Goal: Task Accomplishment & Management: Manage account settings

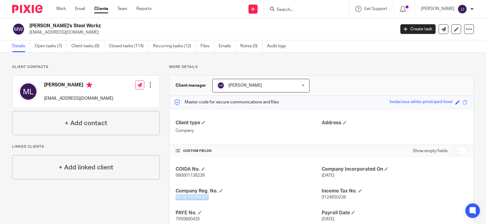
click at [243, 202] on div "COIDA No. 990001138239 Company Incorporated On [DATE] Company Reg. No. 2018/197…" at bounding box center [321, 205] width 304 height 96
click at [189, 197] on span "2018/197294/07" at bounding box center [192, 198] width 32 height 4
copy span "197294"
click at [240, 195] on p "2018/197294/07" at bounding box center [249, 198] width 146 height 6
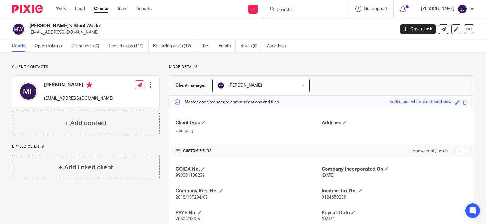
click at [185, 198] on span "2018/197294/07" at bounding box center [192, 198] width 32 height 4
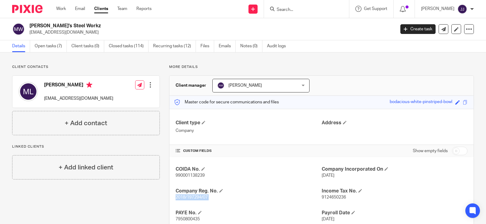
click at [185, 198] on span "2018/197294/07" at bounding box center [192, 198] width 32 height 4
click at [50, 46] on link "Open tasks (7)" at bounding box center [51, 46] width 32 height 12
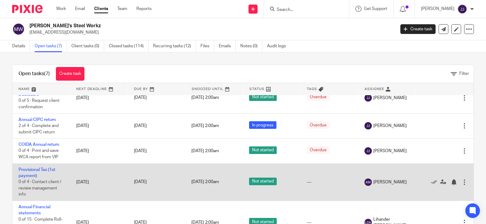
scroll to position [61, 0]
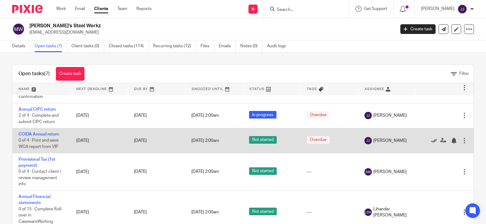
click at [431, 141] on icon at bounding box center [434, 141] width 6 height 6
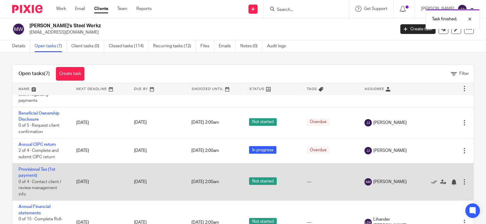
scroll to position [0, 0]
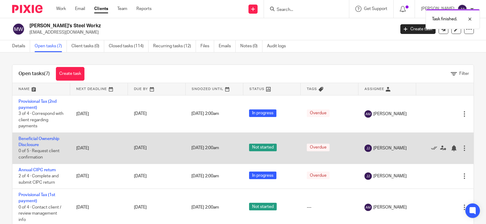
click at [32, 142] on td "Beneficial Ownership Disclosure 0 of 5 · Request client confirmation" at bounding box center [41, 148] width 58 height 31
click at [31, 137] on link "Beneficial Ownership Disclosure" at bounding box center [39, 142] width 41 height 10
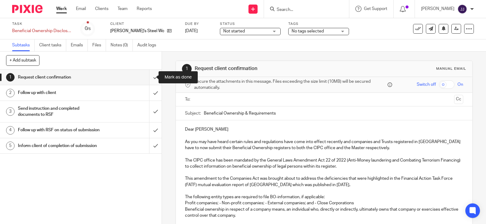
click at [148, 78] on input "submit" at bounding box center [81, 77] width 162 height 15
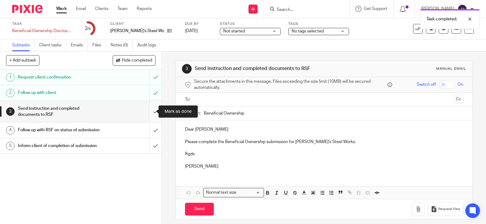
click at [150, 111] on input "submit" at bounding box center [81, 112] width 162 height 22
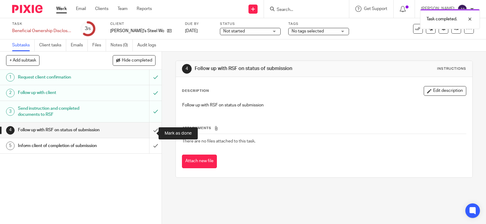
click at [149, 133] on input "submit" at bounding box center [81, 130] width 162 height 15
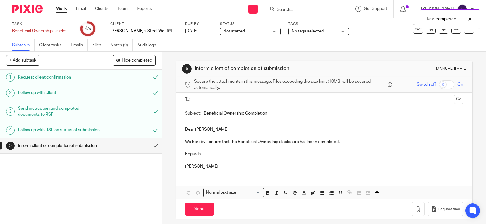
click at [223, 101] on input "text" at bounding box center [323, 99] width 255 height 7
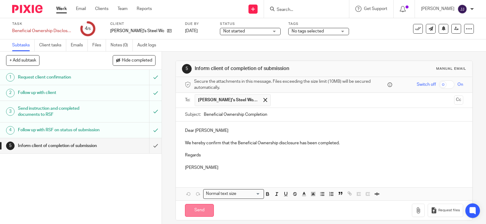
click at [204, 214] on input "Send" at bounding box center [199, 210] width 29 height 13
type input "Sent"
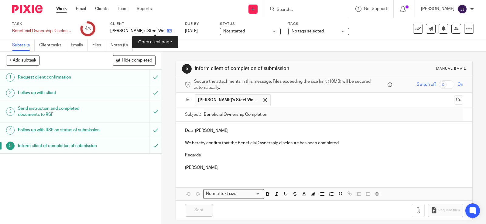
click at [167, 30] on icon at bounding box center [169, 31] width 5 height 5
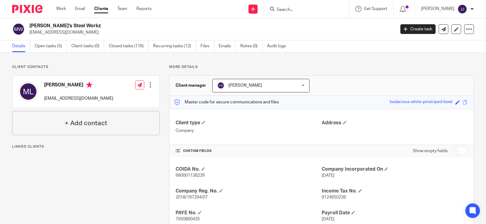
click at [191, 198] on span "2018/197294/07" at bounding box center [192, 198] width 32 height 4
copy span "197294"
click at [73, 98] on p "[EMAIL_ADDRESS][DOMAIN_NAME]" at bounding box center [78, 99] width 69 height 6
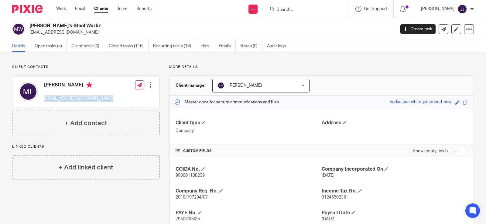
click at [73, 98] on p "[EMAIL_ADDRESS][DOMAIN_NAME]" at bounding box center [78, 99] width 69 height 6
copy div "[EMAIL_ADDRESS][DOMAIN_NAME]"
click at [285, 9] on input "Search" at bounding box center [303, 9] width 55 height 5
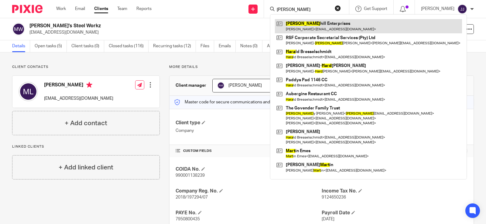
type input "hart"
click at [331, 22] on link at bounding box center [368, 26] width 187 height 14
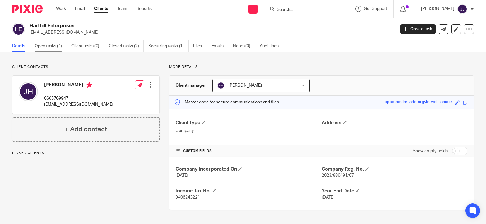
click at [54, 47] on link "Open tasks (1)" at bounding box center [51, 46] width 32 height 12
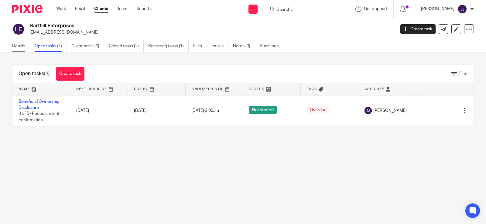
click at [19, 45] on link "Details" at bounding box center [21, 46] width 18 height 12
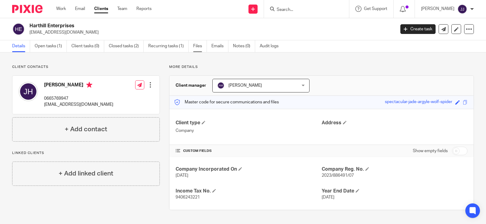
click at [202, 47] on link "Files" at bounding box center [200, 46] width 14 height 12
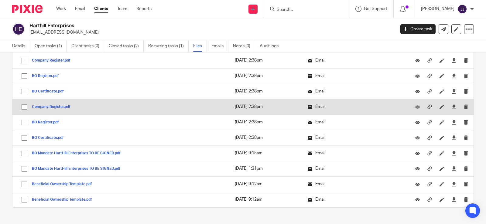
scroll to position [619, 0]
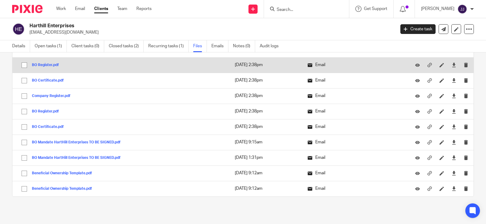
click at [50, 67] on div "BO Register.pdf" at bounding box center [48, 65] width 32 height 6
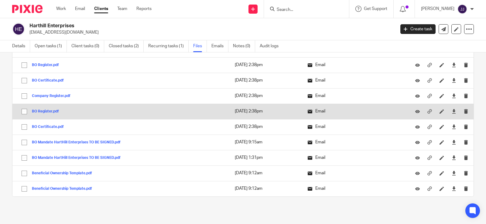
click at [49, 110] on button "BO Register.pdf" at bounding box center [48, 112] width 32 height 4
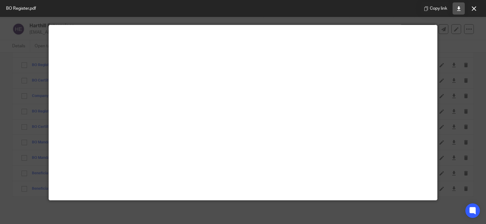
scroll to position [30, 0]
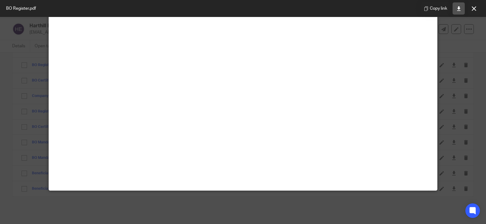
click at [459, 8] on icon at bounding box center [458, 8] width 5 height 5
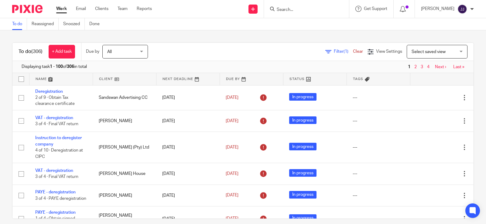
click at [323, 12] on input "Search" at bounding box center [303, 9] width 55 height 5
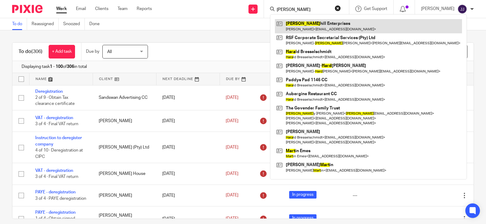
type input "[PERSON_NAME]"
click at [318, 29] on link at bounding box center [368, 26] width 187 height 14
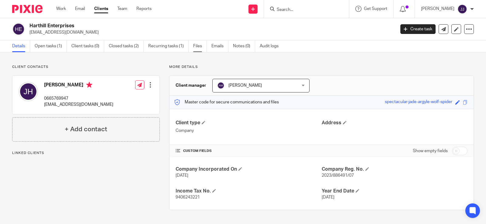
click at [200, 46] on link "Files" at bounding box center [200, 46] width 14 height 12
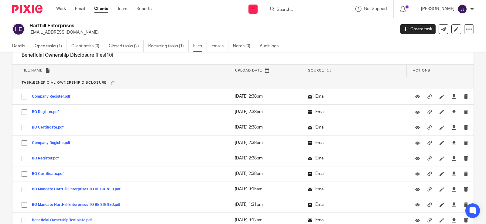
scroll to position [619, 0]
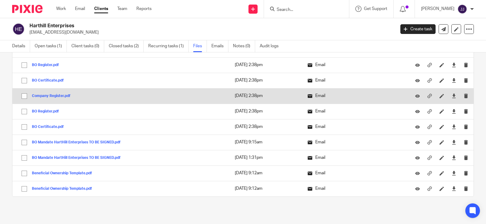
click at [47, 98] on button "Company Register.pdf" at bounding box center [53, 96] width 43 height 4
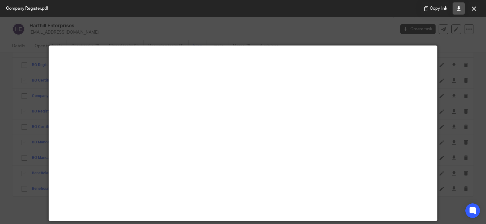
click at [460, 9] on icon at bounding box center [458, 8] width 5 height 5
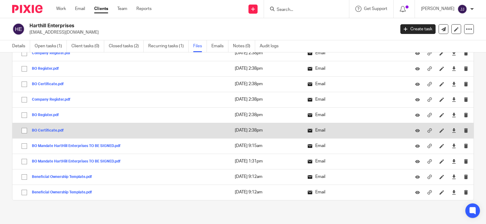
scroll to position [619, 0]
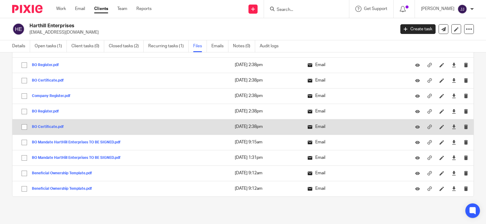
click at [40, 125] on button "BO Certificate.pdf" at bounding box center [50, 127] width 36 height 4
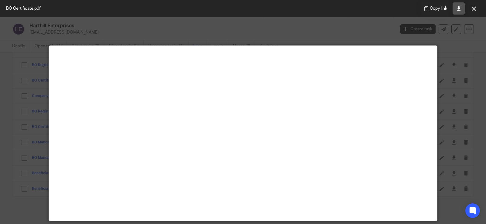
click at [459, 7] on icon at bounding box center [458, 8] width 5 height 5
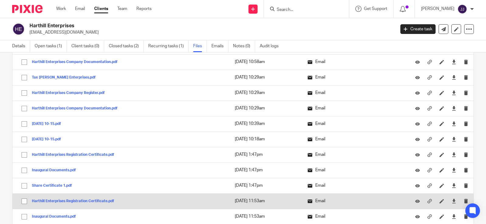
scroll to position [103, 0]
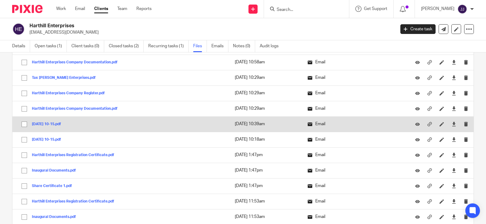
click at [51, 124] on button "2023-07-14 10-15.pdf" at bounding box center [49, 124] width 34 height 4
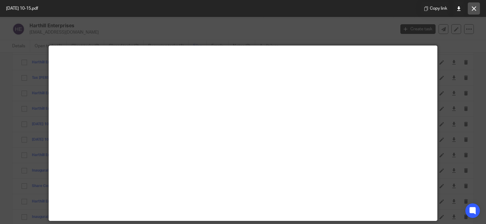
drag, startPoint x: 476, startPoint y: 12, endPoint x: 436, endPoint y: 28, distance: 43.5
click at [476, 12] on button at bounding box center [474, 8] width 12 height 12
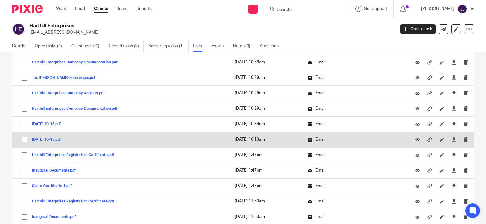
click at [54, 138] on button "2023-07-14 10-15.pdf" at bounding box center [49, 140] width 34 height 4
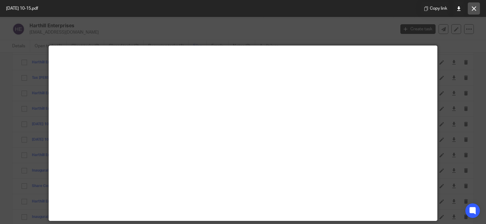
click at [475, 9] on icon at bounding box center [474, 8] width 5 height 5
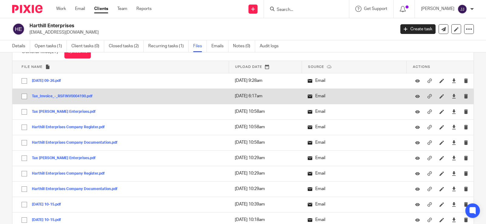
scroll to position [12, 0]
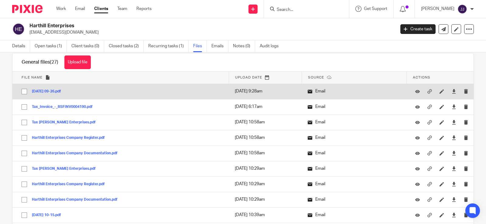
click at [45, 93] on button "2023-08-15 09-26.pdf" at bounding box center [49, 92] width 34 height 4
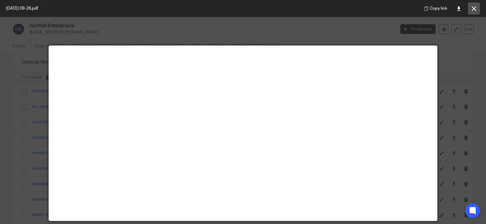
click at [473, 8] on icon at bounding box center [474, 8] width 5 height 5
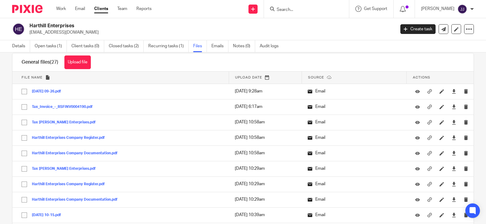
drag, startPoint x: 90, startPoint y: 33, endPoint x: 26, endPoint y: 33, distance: 64.4
click at [26, 33] on div "Harthill Enterprises jonathanhill.za@gmail.com" at bounding box center [201, 29] width 379 height 13
click at [38, 34] on p "jonathanhill.za@gmail.com" at bounding box center [210, 32] width 362 height 6
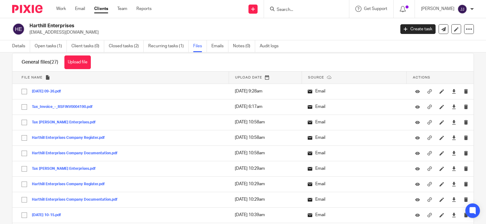
click at [38, 34] on p "jonathanhill.za@gmail.com" at bounding box center [210, 32] width 362 height 6
drag, startPoint x: 38, startPoint y: 34, endPoint x: 51, endPoint y: 38, distance: 14.1
click at [51, 37] on div "Harthill Enterprises jonathanhill.za@gmail.com Create task Export data Merge Ar…" at bounding box center [243, 29] width 486 height 22
click at [51, 33] on p "jonathanhill.za@gmail.com" at bounding box center [210, 32] width 362 height 6
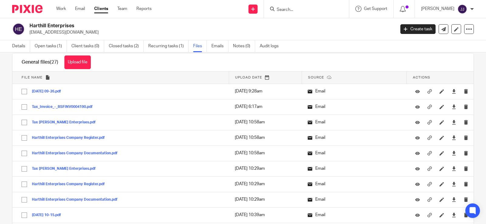
click at [51, 33] on p "jonathanhill.za@gmail.com" at bounding box center [210, 32] width 362 height 6
copy main "jonathanhill.za@gmail.com Create task Export data Merge Archive client"
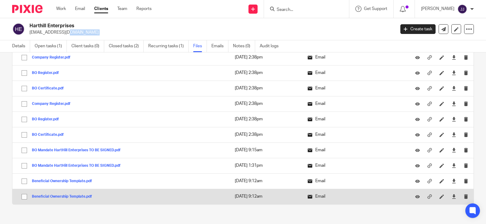
scroll to position [619, 0]
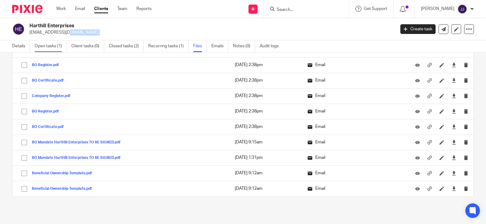
click at [48, 46] on link "Open tasks (1)" at bounding box center [51, 46] width 32 height 12
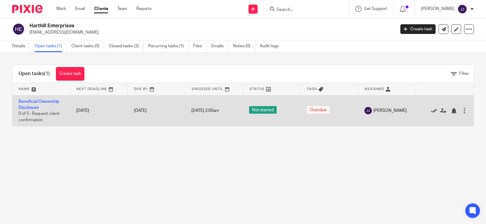
click at [431, 109] on icon at bounding box center [434, 111] width 6 height 6
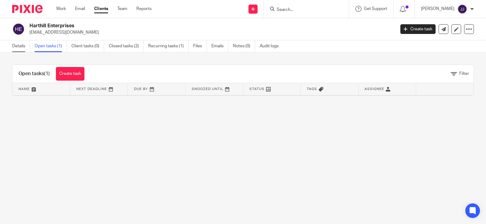
click at [16, 47] on link "Details" at bounding box center [21, 46] width 18 height 12
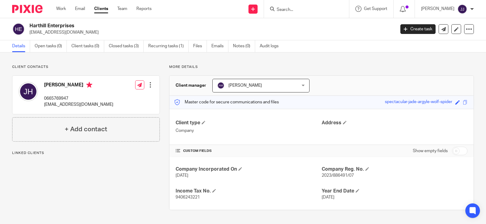
click at [329, 9] on input "Search" at bounding box center [303, 9] width 55 height 5
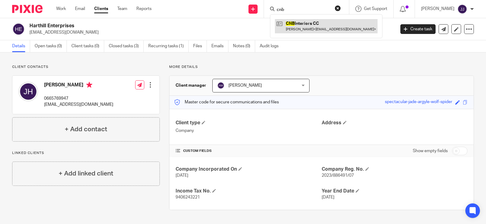
type input "cnb"
click at [298, 25] on link at bounding box center [326, 26] width 103 height 14
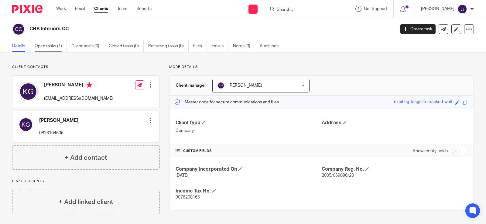
click at [43, 45] on link "Open tasks (1)" at bounding box center [51, 46] width 32 height 12
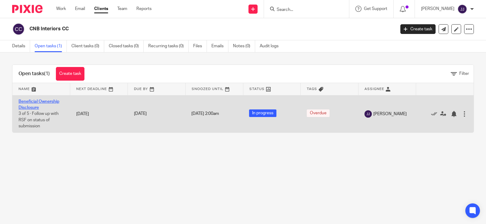
click at [50, 103] on link "Beneficial Ownership Disclosure" at bounding box center [39, 105] width 41 height 10
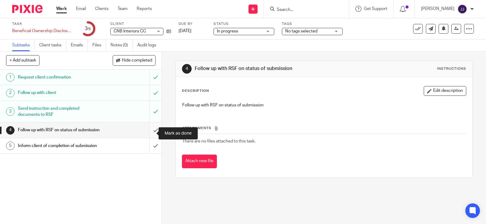
click at [150, 132] on input "submit" at bounding box center [81, 130] width 162 height 15
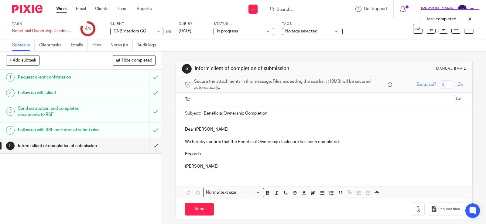
click at [228, 97] on input "text" at bounding box center [323, 99] width 255 height 7
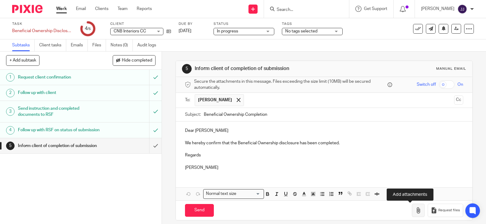
click at [415, 211] on icon "button" at bounding box center [418, 211] width 6 height 6
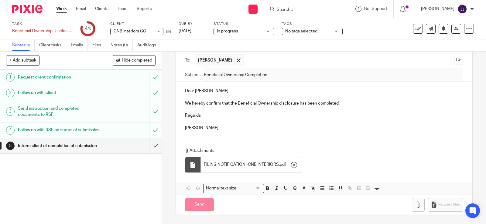
scroll to position [40, 0]
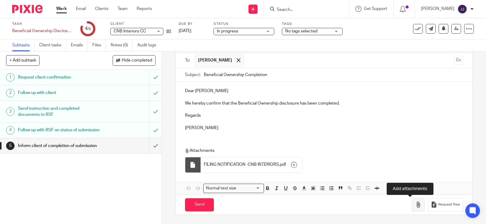
click at [412, 209] on button "button" at bounding box center [418, 205] width 13 height 14
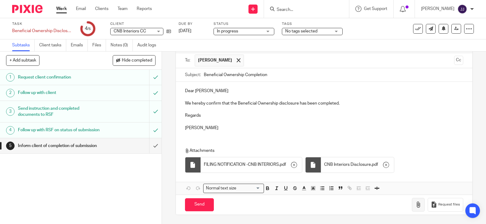
click at [415, 206] on icon "button" at bounding box center [418, 205] width 6 height 6
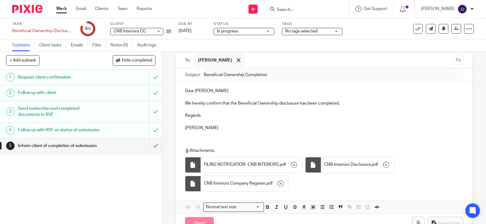
scroll to position [59, 0]
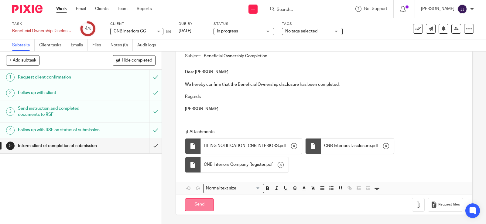
click at [201, 205] on input "Send" at bounding box center [199, 205] width 29 height 13
type input "Sent"
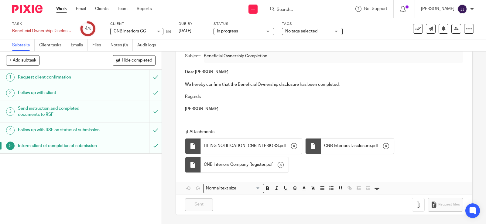
click at [289, 11] on input "Search" at bounding box center [303, 9] width 55 height 5
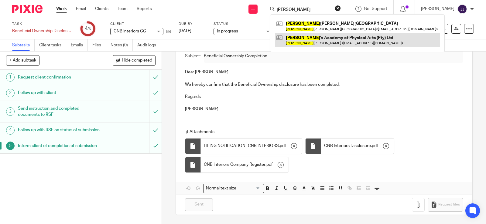
type input "bruce"
click at [326, 37] on link at bounding box center [357, 40] width 165 height 14
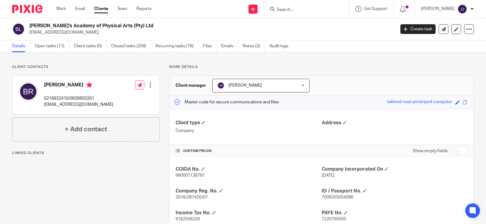
click at [77, 26] on h2 "[PERSON_NAME]'s Academy of Physical Arts (Pty) Ltd" at bounding box center [173, 26] width 289 height 6
copy div "[PERSON_NAME]'s Academy of Physical Arts (Pty) Ltd"
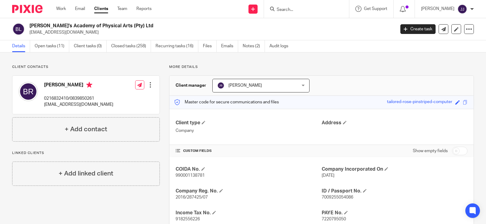
click at [187, 175] on span "990001138781" at bounding box center [190, 176] width 29 height 4
copy span "990001138781"
drag, startPoint x: 100, startPoint y: 104, endPoint x: 71, endPoint y: 105, distance: 28.6
click at [71, 102] on p "0216832410/0839850261" at bounding box center [78, 99] width 69 height 6
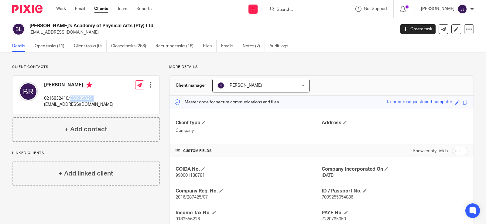
copy p "0839850261"
drag, startPoint x: 106, startPoint y: 112, endPoint x: 43, endPoint y: 108, distance: 62.7
click at [43, 108] on div "[PERSON_NAME] 0216832410/0839850261 [EMAIL_ADDRESS][DOMAIN_NAME]" at bounding box center [66, 95] width 95 height 32
copy p "[EMAIL_ADDRESS][DOMAIN_NAME]"
click at [245, 45] on link "Notes (2)" at bounding box center [254, 46] width 22 height 12
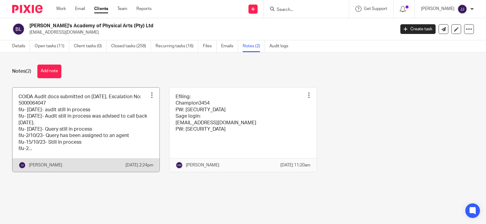
click at [149, 94] on div at bounding box center [152, 95] width 6 height 6
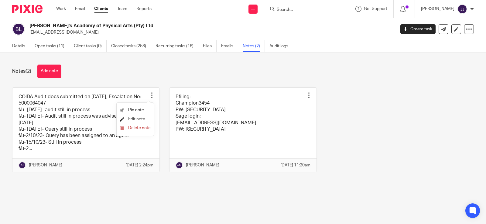
click at [134, 118] on span "Edit note" at bounding box center [136, 119] width 17 height 4
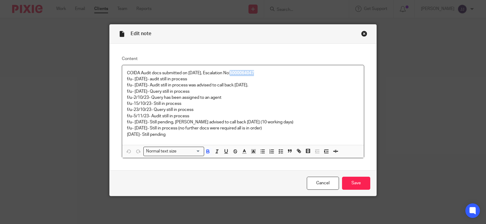
drag, startPoint x: 268, startPoint y: 70, endPoint x: 230, endPoint y: 73, distance: 37.8
click at [230, 73] on p "COIDA Audit docs submitted on 6/6/23, Escalation No: 5000064047" at bounding box center [243, 73] width 232 height 6
copy strong "5000064047"
click at [348, 182] on input "Save" at bounding box center [356, 183] width 28 height 13
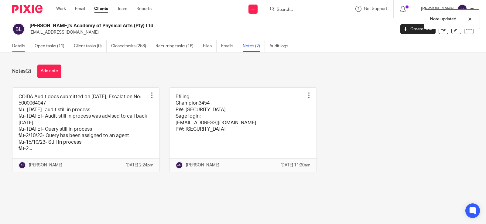
click at [23, 48] on link "Details" at bounding box center [21, 46] width 18 height 12
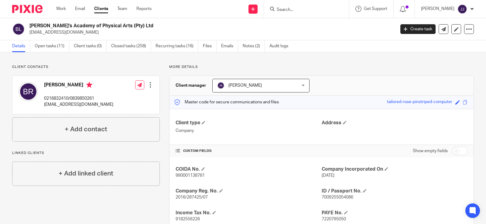
drag, startPoint x: 80, startPoint y: 94, endPoint x: 46, endPoint y: 85, distance: 35.9
click at [46, 85] on h4 "[PERSON_NAME]" at bounding box center [78, 86] width 69 height 8
copy h4 "[PERSON_NAME]"
click at [328, 196] on p "7009255054086" at bounding box center [395, 198] width 146 height 6
click at [328, 196] on span "7009255054086" at bounding box center [338, 198] width 32 height 4
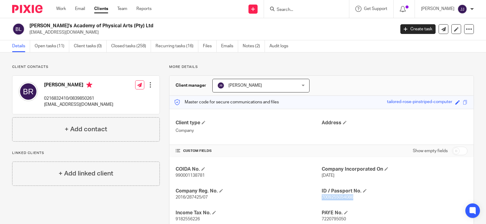
copy span "7009255054086"
